Goal: Task Accomplishment & Management: Use online tool/utility

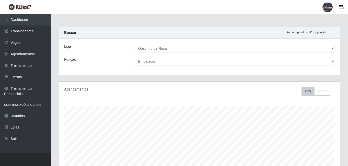
select select "303"
select select "1"
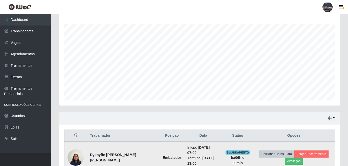
scroll to position [106, 281]
click at [319, 152] on button "Forçar Encerramento" at bounding box center [311, 154] width 34 height 7
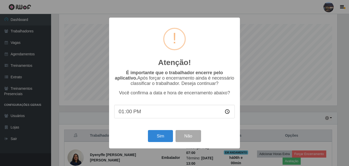
click at [248, 40] on div "Atenção! × É importante que o trabalhador encerre pelo aplicativo. Após forçar …" at bounding box center [174, 83] width 349 height 166
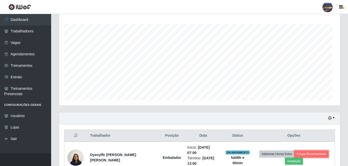
scroll to position [106, 281]
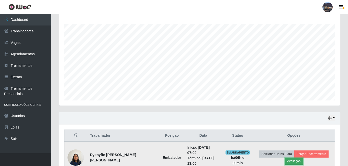
click at [290, 160] on button "Avaliação" at bounding box center [294, 161] width 18 height 7
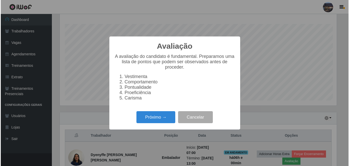
scroll to position [106, 278]
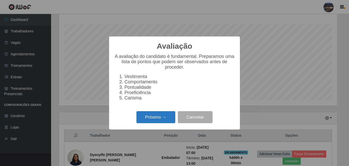
click at [150, 119] on button "Próximo →" at bounding box center [156, 117] width 39 height 12
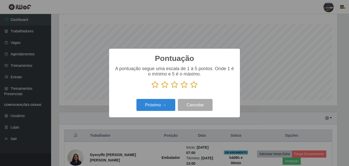
click at [192, 87] on icon at bounding box center [193, 85] width 7 height 8
click at [190, 89] on input "radio" at bounding box center [190, 89] width 0 height 0
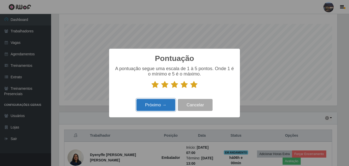
click at [171, 108] on button "Próximo →" at bounding box center [156, 105] width 39 height 12
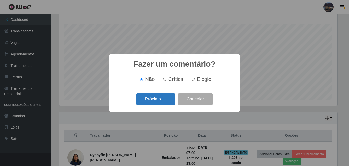
click at [166, 101] on button "Próximo →" at bounding box center [156, 100] width 39 height 12
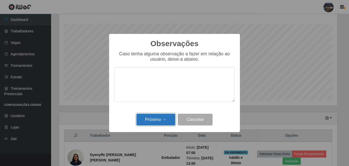
click at [167, 119] on button "Próximo →" at bounding box center [156, 120] width 39 height 12
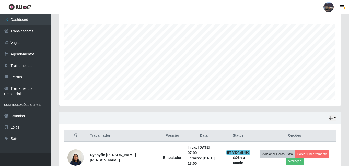
scroll to position [106, 281]
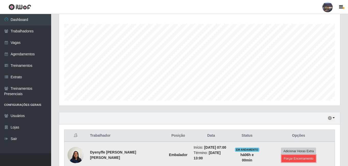
click at [295, 159] on button "Forçar Encerramento" at bounding box center [298, 158] width 34 height 7
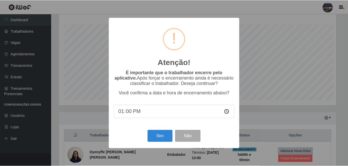
scroll to position [106, 278]
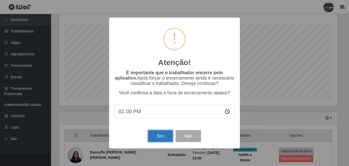
click at [166, 137] on button "Sim" at bounding box center [160, 136] width 25 height 12
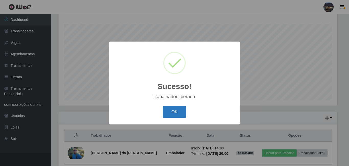
click at [179, 115] on button "OK" at bounding box center [175, 112] width 24 height 12
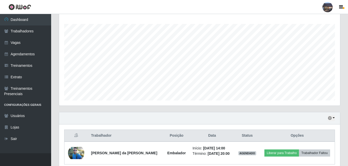
scroll to position [105, 0]
